Goal: Contribute content

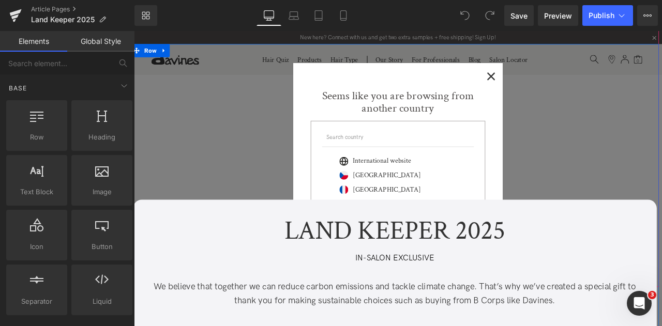
scroll to position [178, 0]
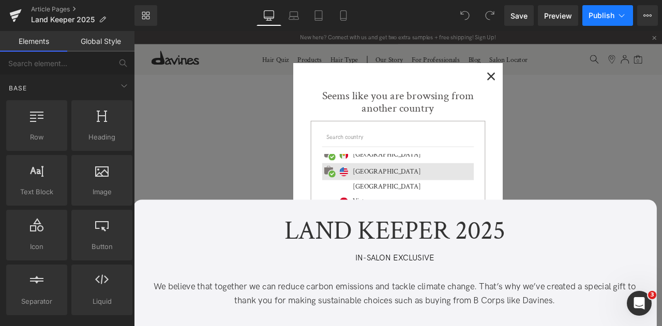
click at [623, 16] on icon at bounding box center [621, 15] width 10 height 10
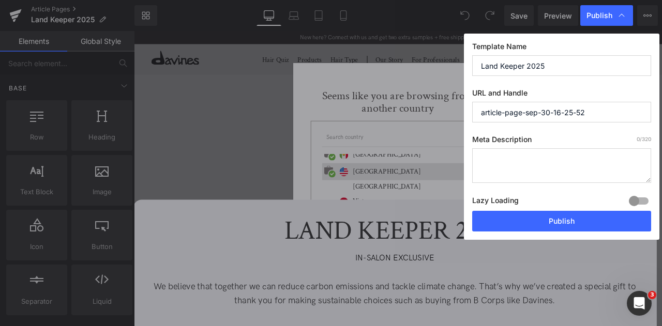
click at [600, 113] on input "article-page-sep-30-16-25-52" at bounding box center [561, 112] width 179 height 21
paste input "land-keeper-2025"
type input "land-keeper-2025"
click at [517, 160] on textarea at bounding box center [561, 165] width 179 height 35
paste textarea "Discover Davines Revitalizing Hair and Pillow Mist with Land Keeper red clover,…"
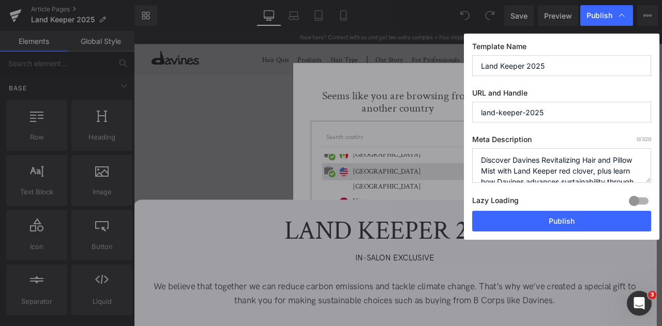
scroll to position [14, 0]
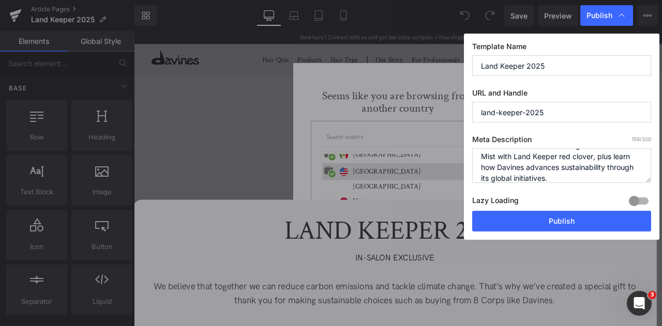
type textarea "Discover Davines Revitalizing Hair and Pillow Mist with Land Keeper red clover,…"
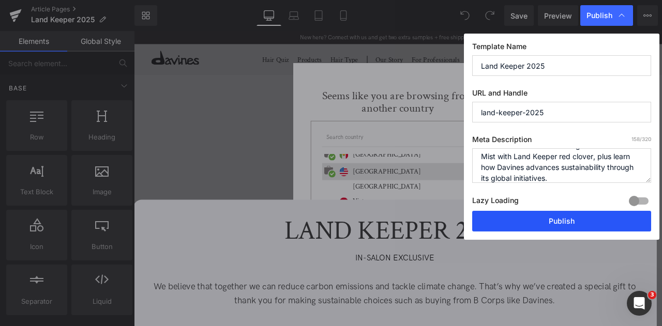
click at [540, 218] on button "Publish" at bounding box center [561, 221] width 179 height 21
